Goal: Information Seeking & Learning: Learn about a topic

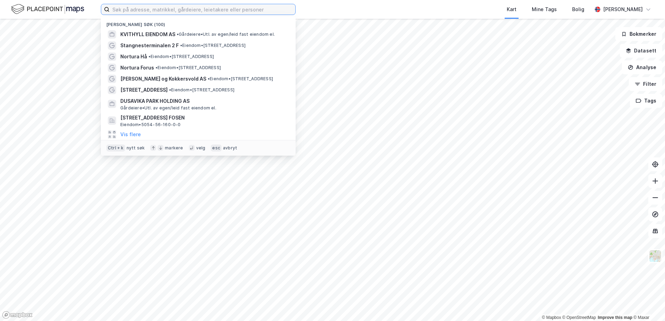
click at [131, 6] on input at bounding box center [202, 9] width 186 height 10
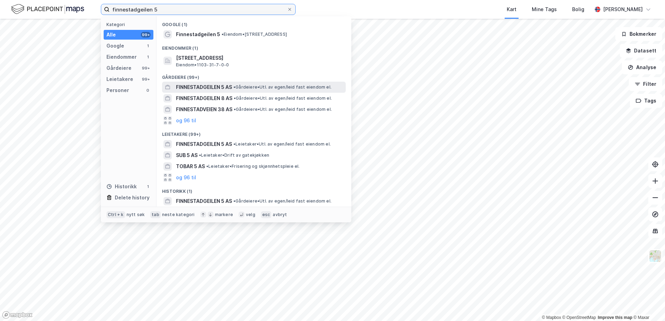
type input "finnestadgeilen 5"
click at [177, 88] on span "FINNESTADGEILEN 5 AS" at bounding box center [204, 87] width 56 height 8
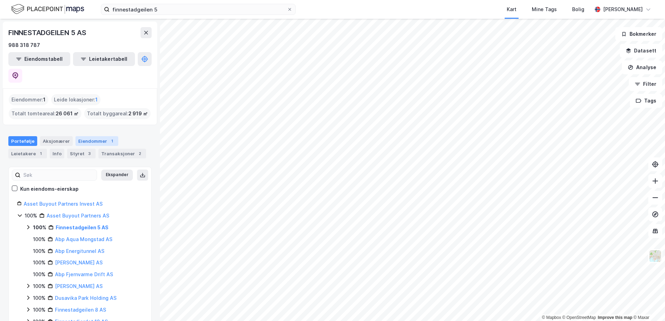
click at [88, 136] on div "Eiendommer 1" at bounding box center [96, 141] width 43 height 10
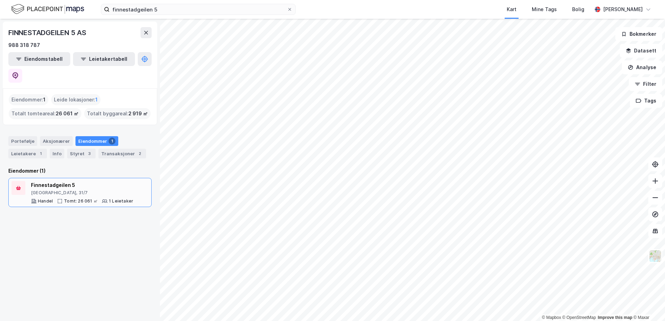
click at [71, 190] on div "[GEOGRAPHIC_DATA], 31/7" at bounding box center [82, 193] width 102 height 6
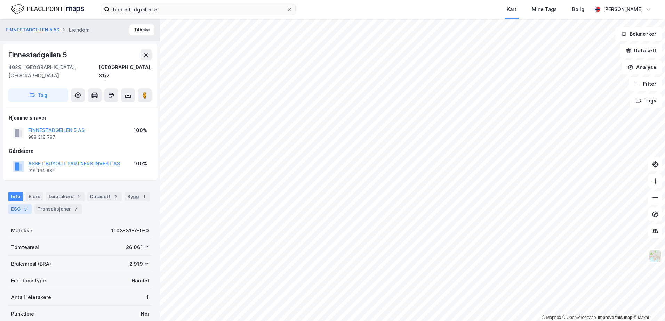
click at [20, 204] on div "ESG 5" at bounding box center [19, 209] width 23 height 10
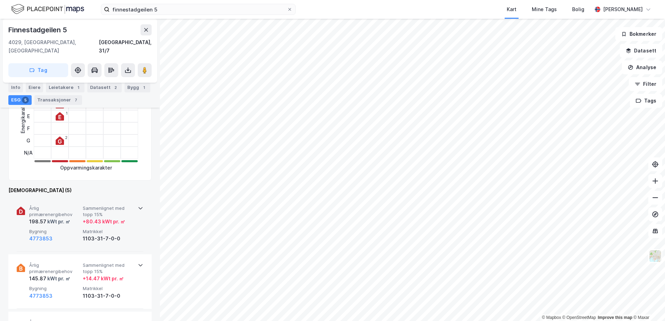
scroll to position [209, 0]
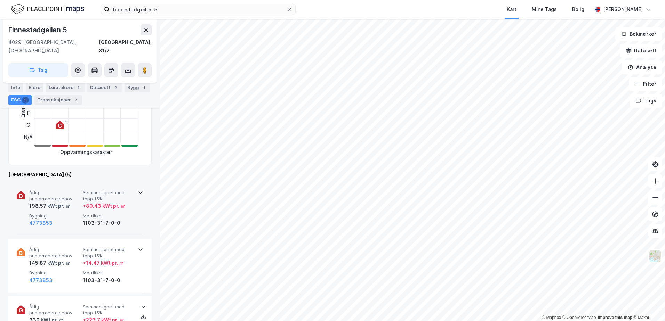
click at [139, 190] on icon at bounding box center [141, 193] width 6 height 6
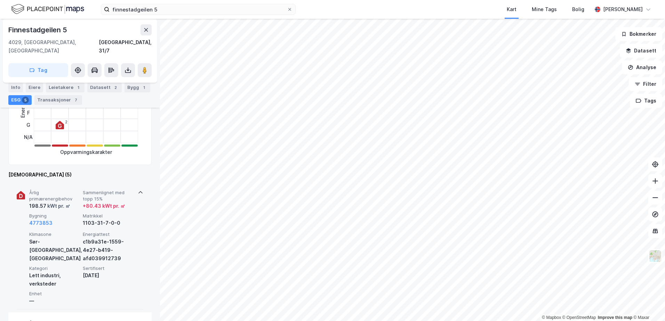
click at [139, 190] on icon at bounding box center [141, 193] width 6 height 6
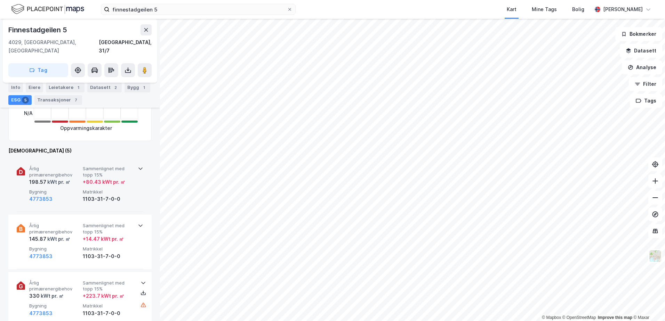
scroll to position [243, 0]
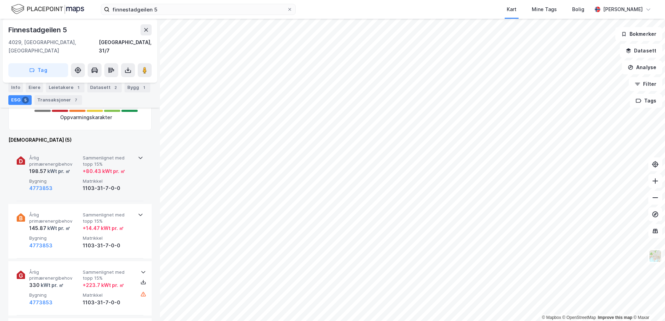
click at [138, 154] on div at bounding box center [141, 157] width 6 height 6
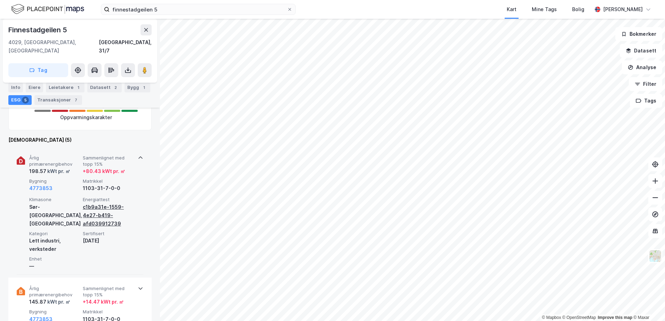
click at [95, 207] on div "c1b9a31e-1559-4e27-b419-afd039912739" at bounding box center [108, 215] width 51 height 25
click at [95, 203] on div "c1b9a31e-1559-4e27-b419-afd039912739" at bounding box center [108, 215] width 51 height 25
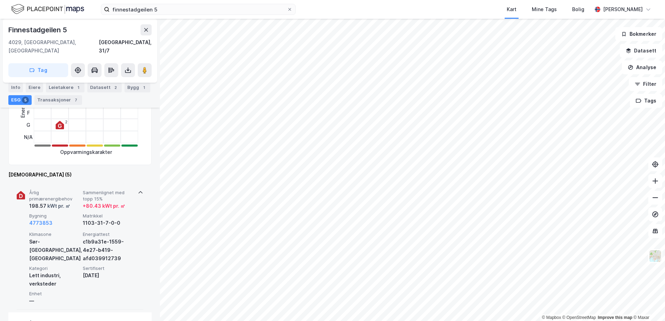
scroll to position [70, 0]
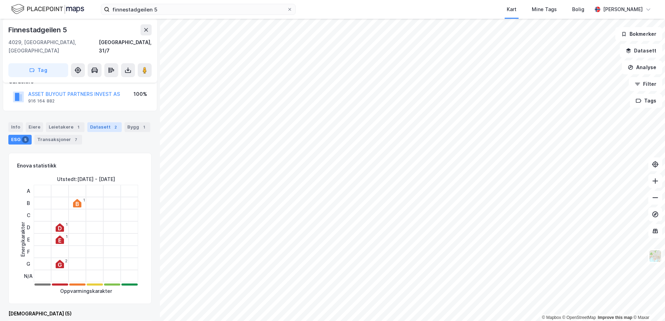
click at [105, 122] on div "Datasett 2" at bounding box center [104, 127] width 34 height 10
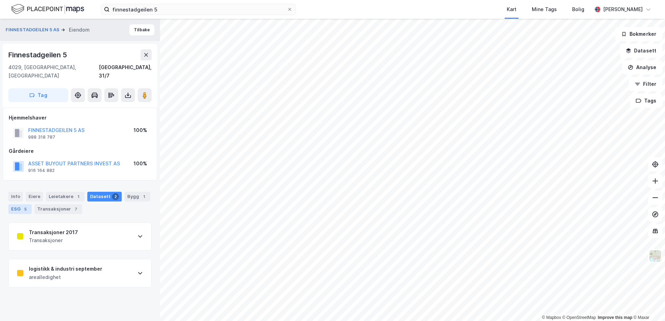
click at [17, 204] on div "ESG 5" at bounding box center [19, 209] width 23 height 10
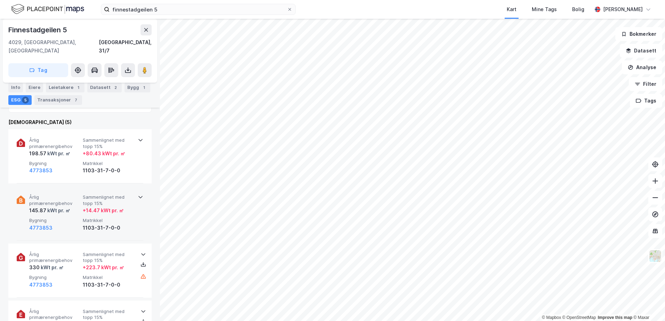
scroll to position [296, 0]
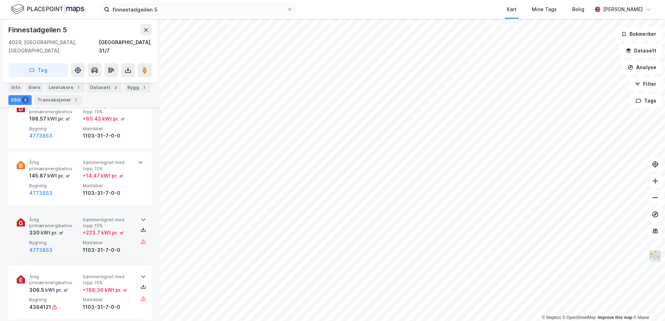
click at [141, 217] on icon at bounding box center [143, 220] width 6 height 6
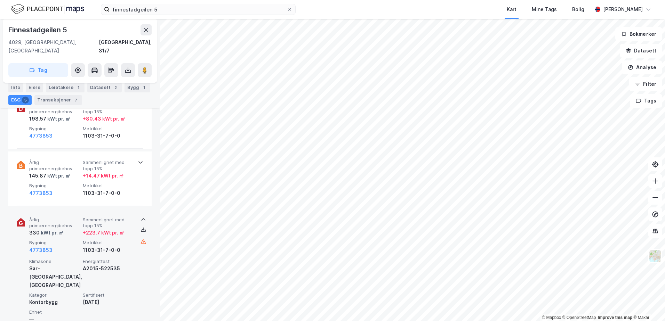
click at [141, 218] on icon at bounding box center [143, 219] width 4 height 2
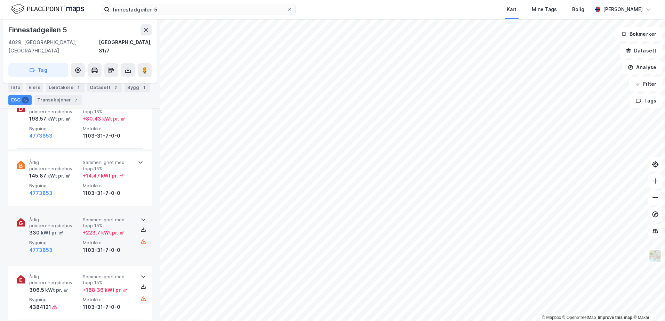
scroll to position [331, 0]
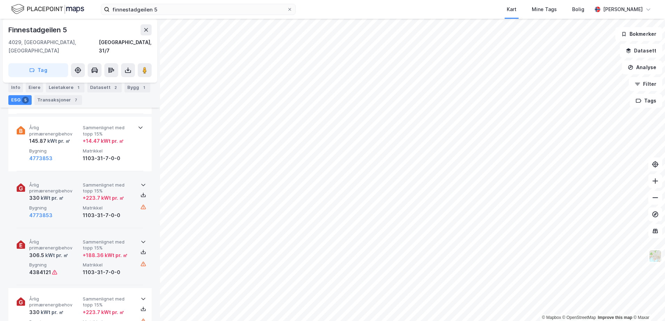
click at [138, 239] on div at bounding box center [143, 242] width 11 height 6
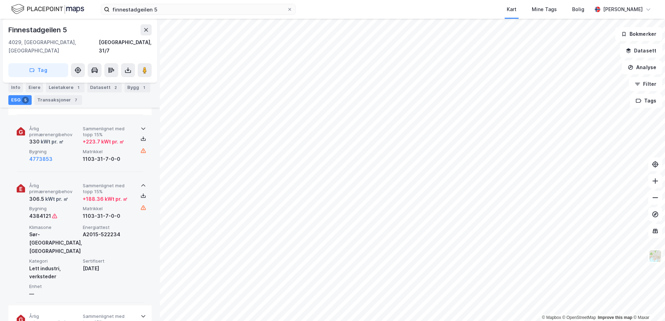
scroll to position [400, 0]
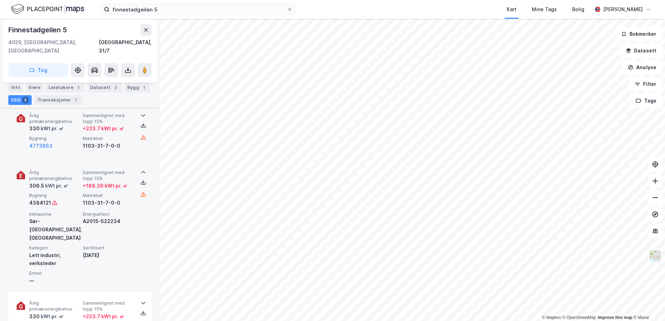
click at [140, 170] on icon at bounding box center [143, 173] width 6 height 6
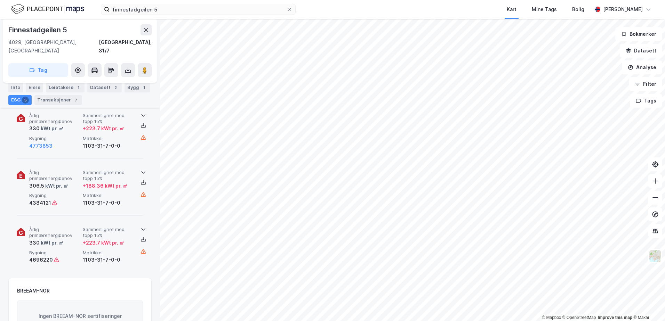
scroll to position [435, 0]
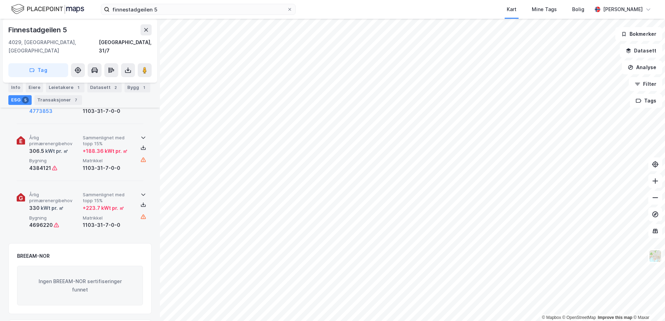
click at [140, 192] on icon at bounding box center [143, 195] width 6 height 6
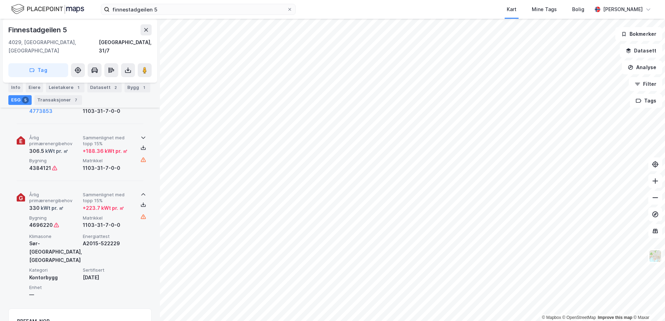
click at [141, 193] on icon at bounding box center [143, 194] width 4 height 2
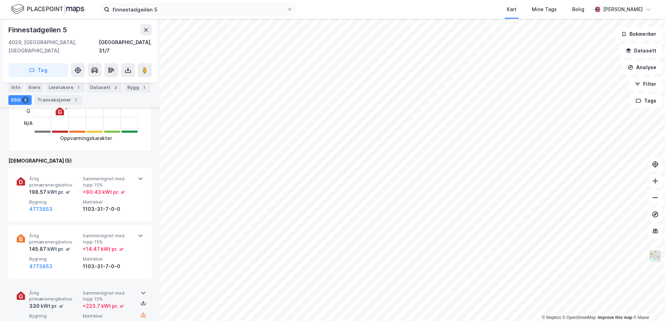
scroll to position [192, 0]
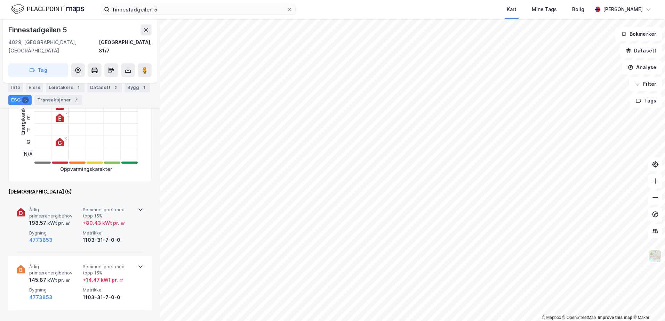
click at [138, 207] on icon at bounding box center [141, 210] width 6 height 6
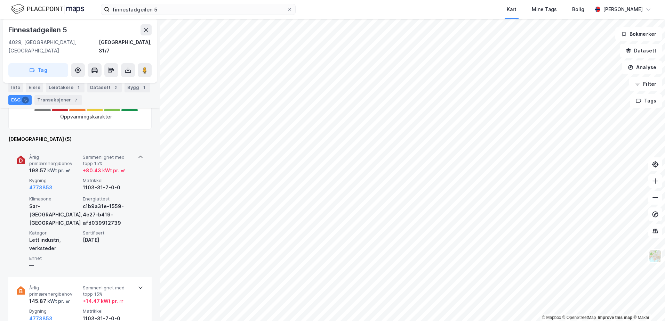
scroll to position [261, 0]
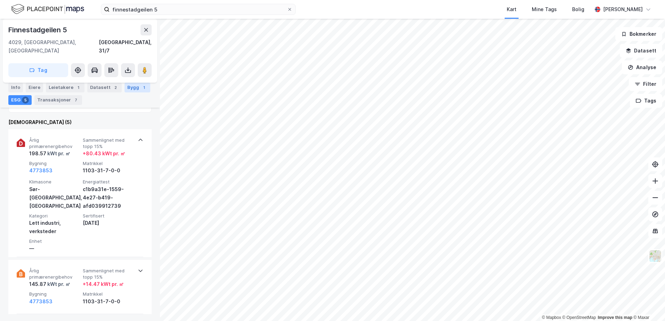
click at [129, 86] on div "Bygg 1" at bounding box center [137, 88] width 26 height 10
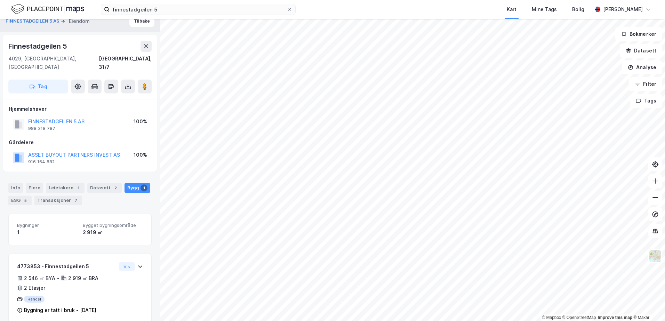
scroll to position [11, 0]
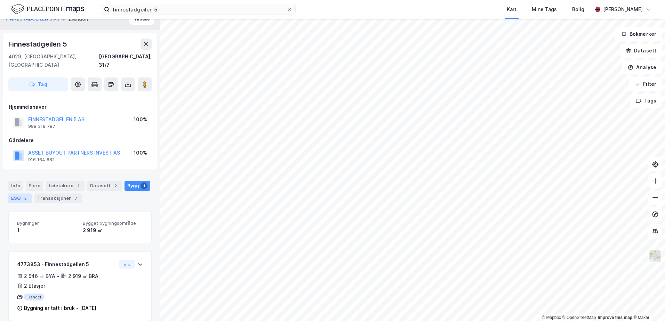
click at [22, 195] on div "5" at bounding box center [25, 198] width 7 height 7
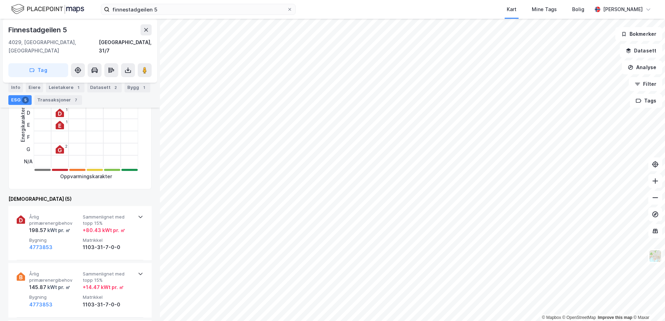
scroll to position [185, 0]
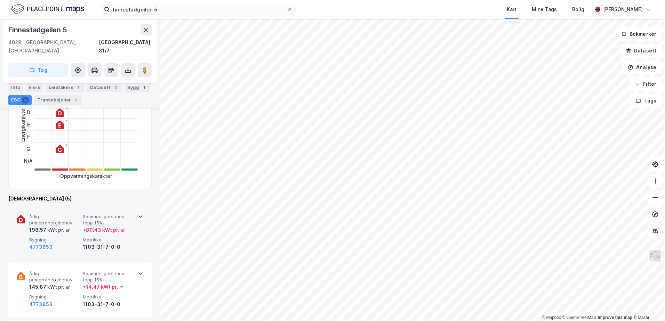
click at [137, 212] on div "Årlig primærenergibehov 198.57 kWt pr. ㎡ Sammenlignet med topp 15% + 80.43 kWt …" at bounding box center [80, 233] width 127 height 54
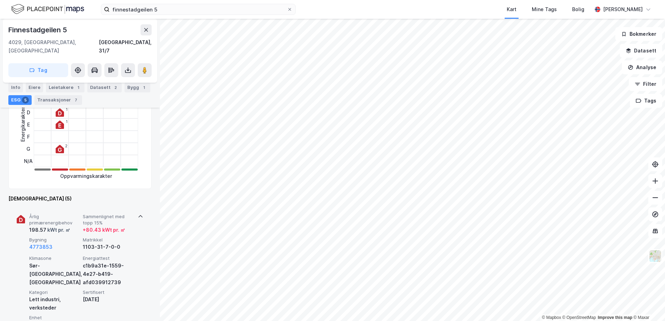
scroll to position [219, 0]
